Goal: Task Accomplishment & Management: Complete application form

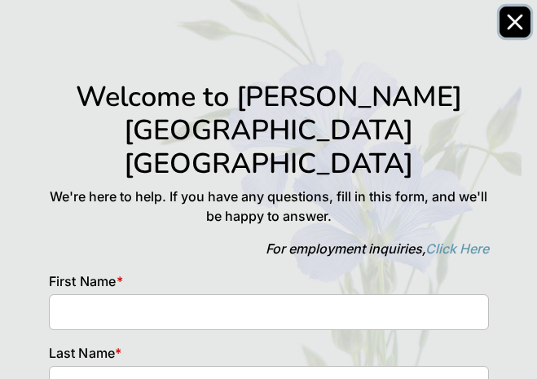
click at [506, 25] on button "Close" at bounding box center [514, 22] width 31 height 31
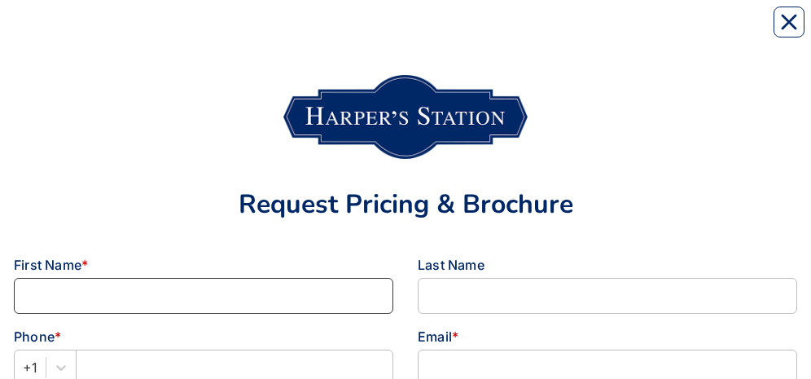
click at [16, 297] on input at bounding box center [203, 296] width 379 height 36
type input "[PERSON_NAME]"
type input "5712245761"
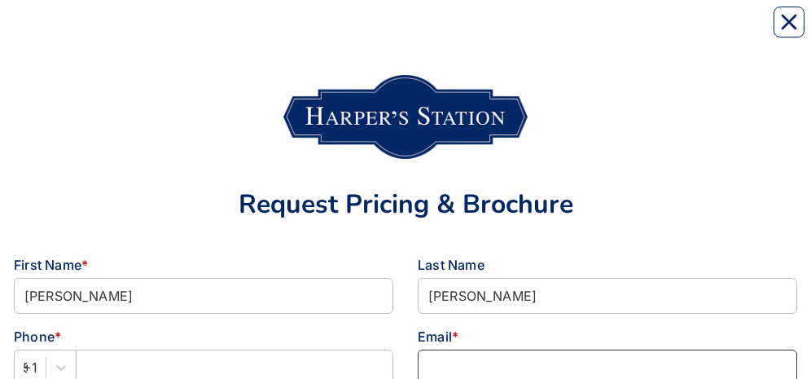
type input "swbackus@comcast.net"
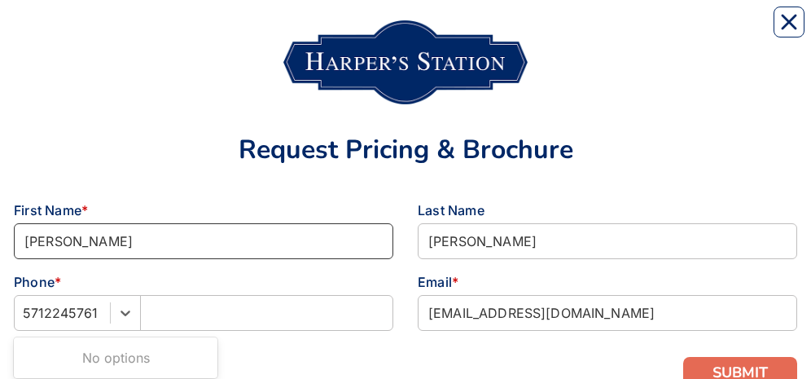
scroll to position [60, 0]
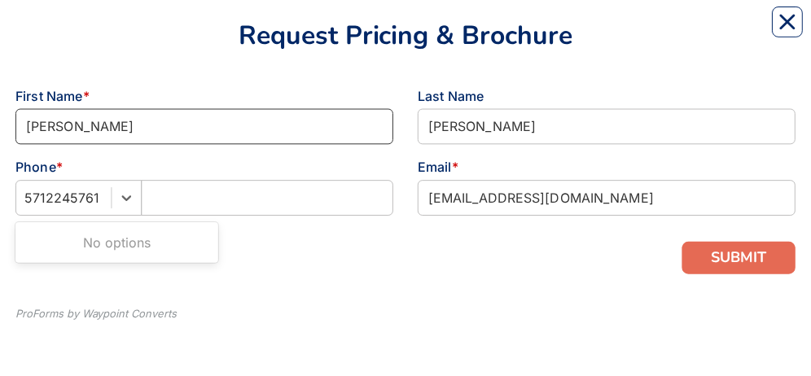
scroll to position [169, 0]
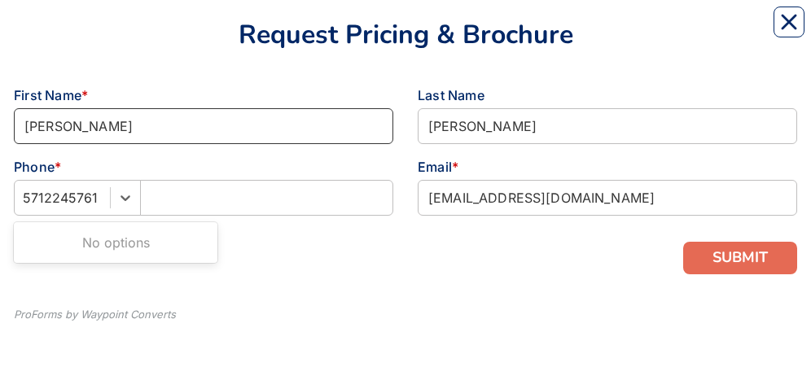
click at [121, 247] on div "No options" at bounding box center [115, 242] width 199 height 33
click at [165, 248] on div "No options" at bounding box center [115, 242] width 199 height 33
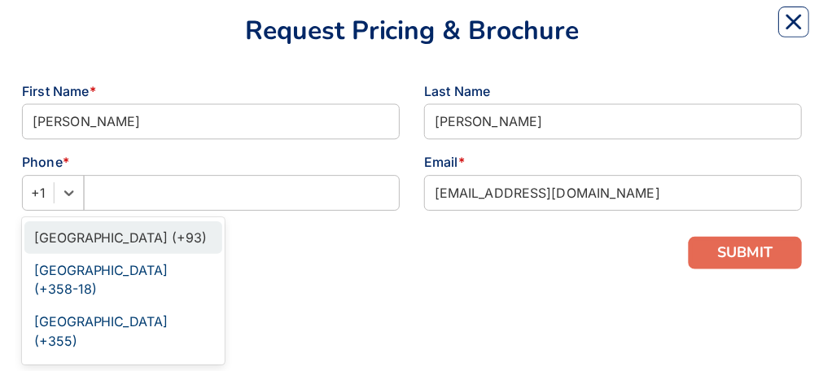
scroll to position [174, 0]
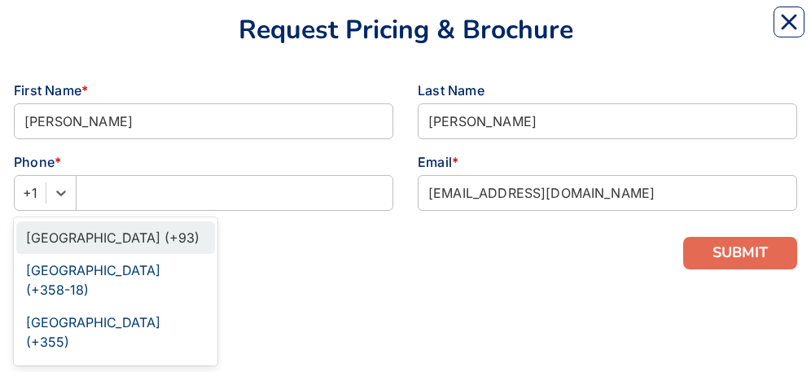
click at [285, 279] on div "Request Pricing & Brochure First Name * Susan Last Name Backus Phone * option A…" at bounding box center [405, 99] width 783 height 514
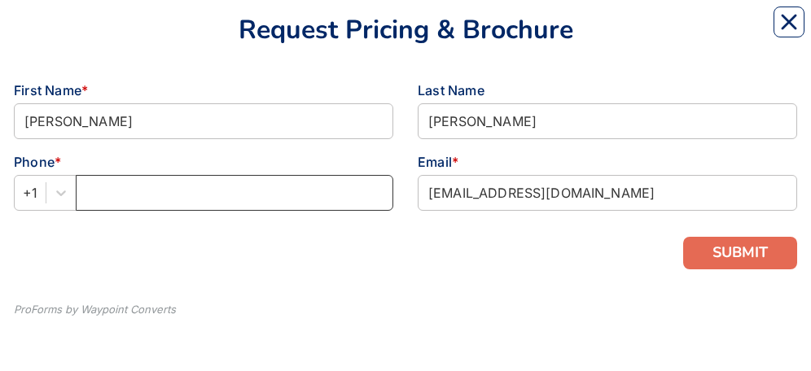
click at [116, 194] on input "text" at bounding box center [235, 193] width 318 height 36
type input "5712257738"
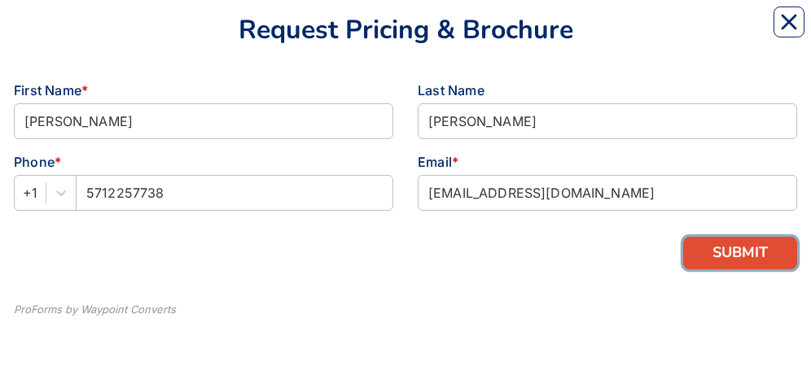
click at [730, 265] on button "SUBMIT" at bounding box center [740, 253] width 114 height 33
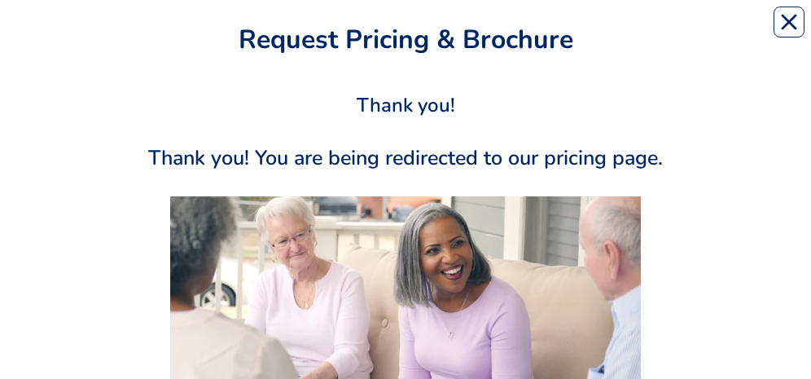
scroll to position [178, 0]
